Goal: Navigation & Orientation: Find specific page/section

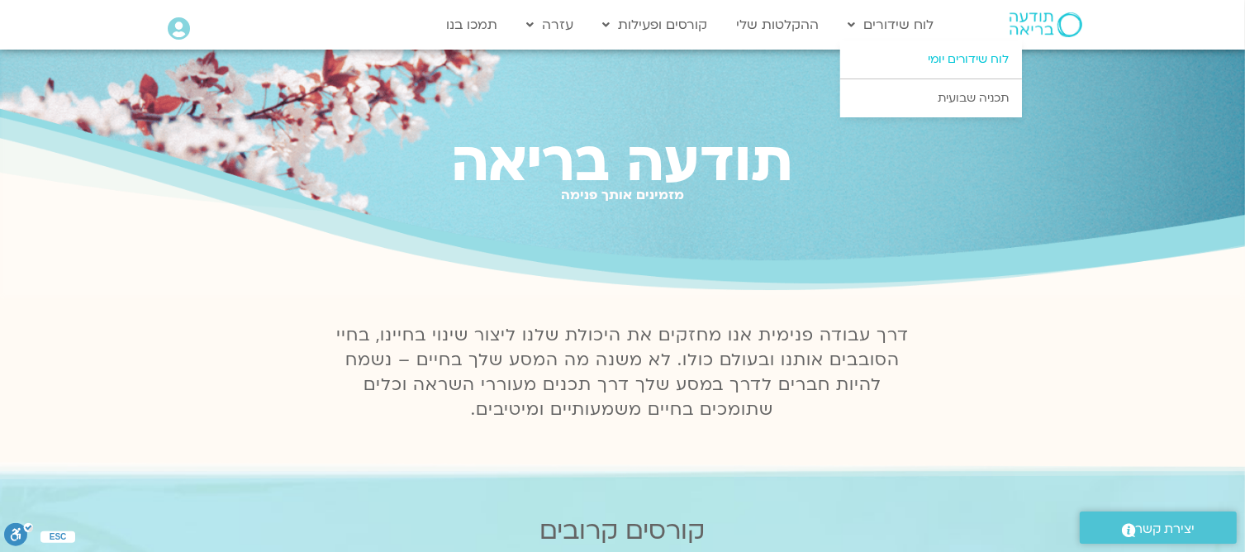
click at [914, 59] on link "לוח שידורים יומי" at bounding box center [931, 59] width 182 height 38
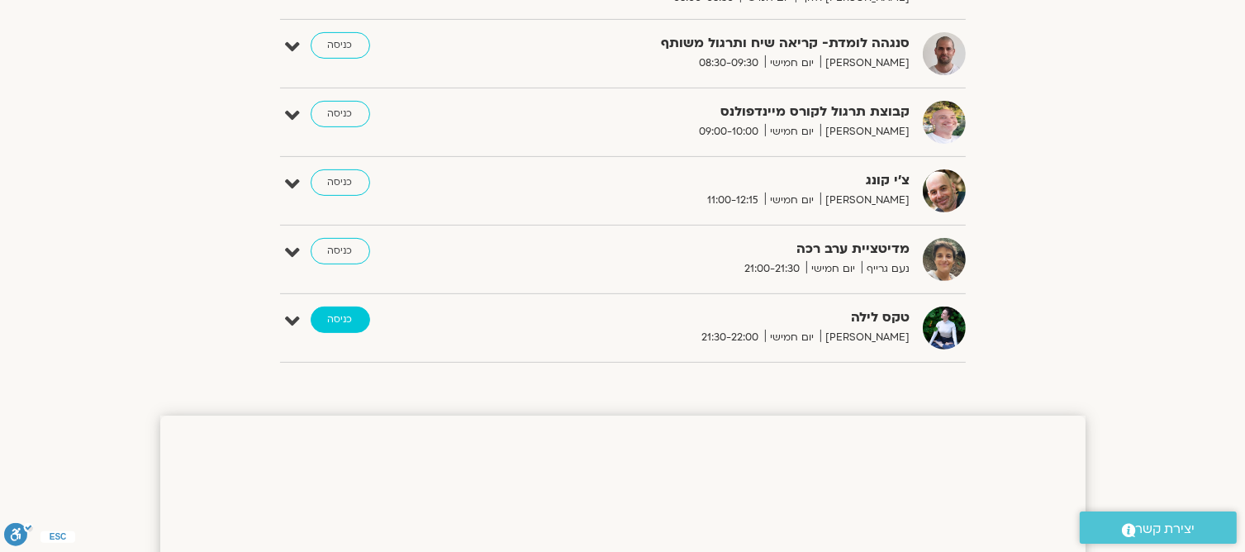
click at [343, 317] on link "כניסה" at bounding box center [340, 319] width 59 height 26
